Goal: Answer question/provide support: Share knowledge or assist other users

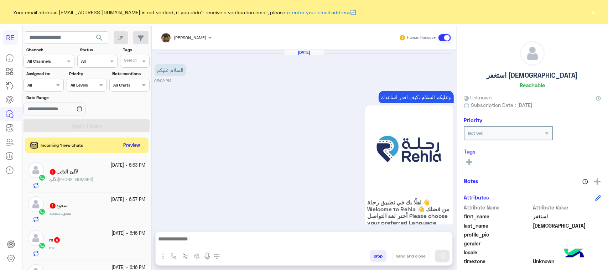
scroll to position [851, 0]
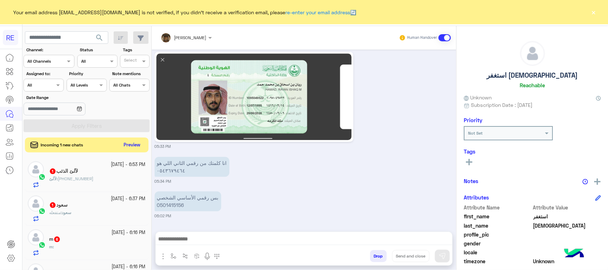
click at [135, 143] on button "Preview" at bounding box center [132, 145] width 22 height 10
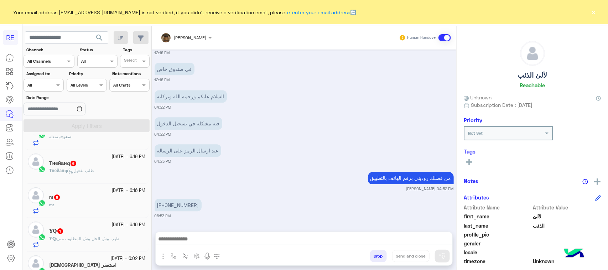
scroll to position [178, 0]
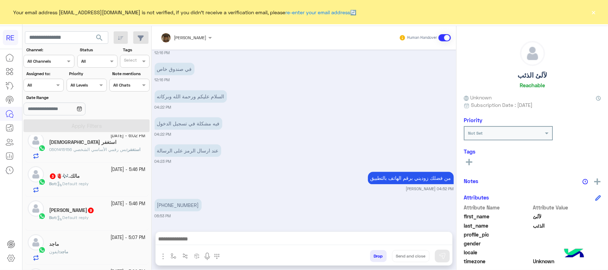
click at [78, 179] on h5 "مالك.🎶🫀 3" at bounding box center [64, 176] width 31 height 6
